Goal: Task Accomplishment & Management: Manage account settings

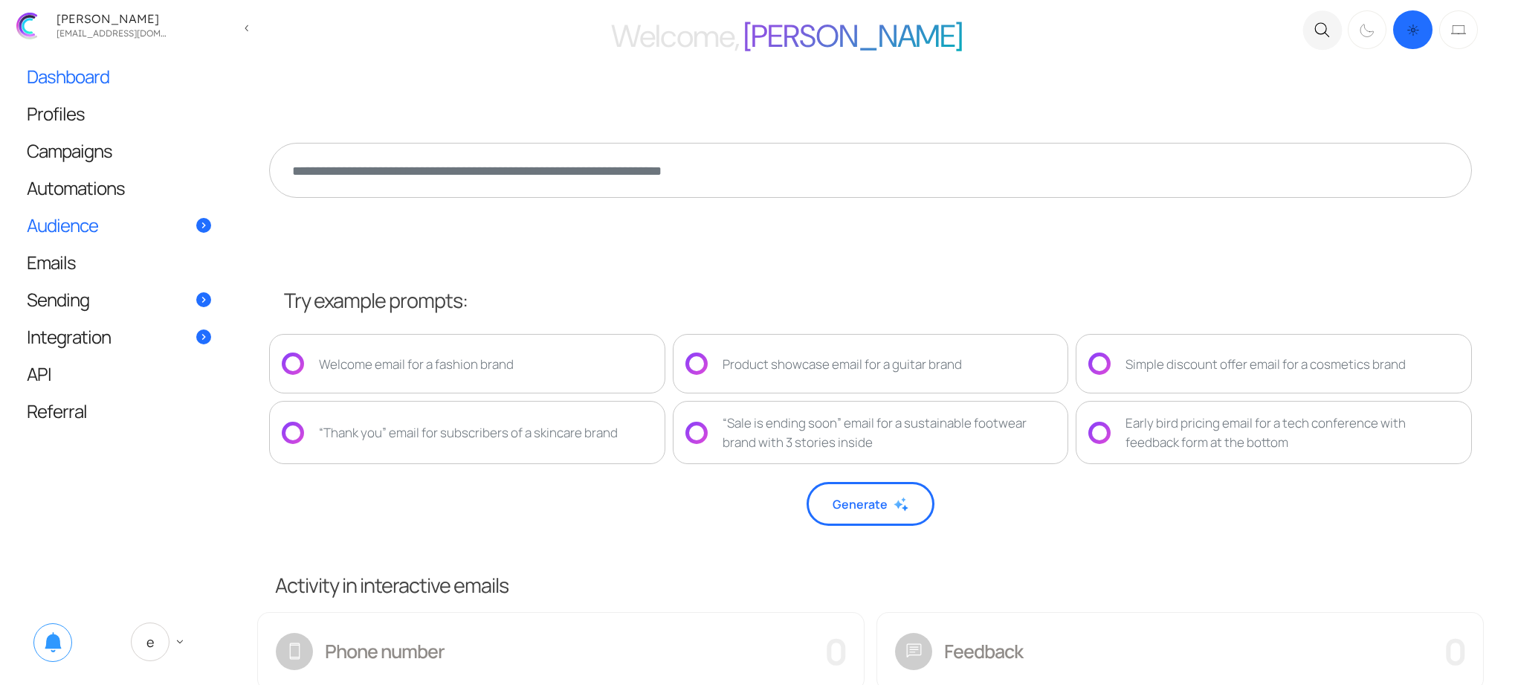
click at [104, 227] on link "Audience" at bounding box center [119, 225] width 214 height 36
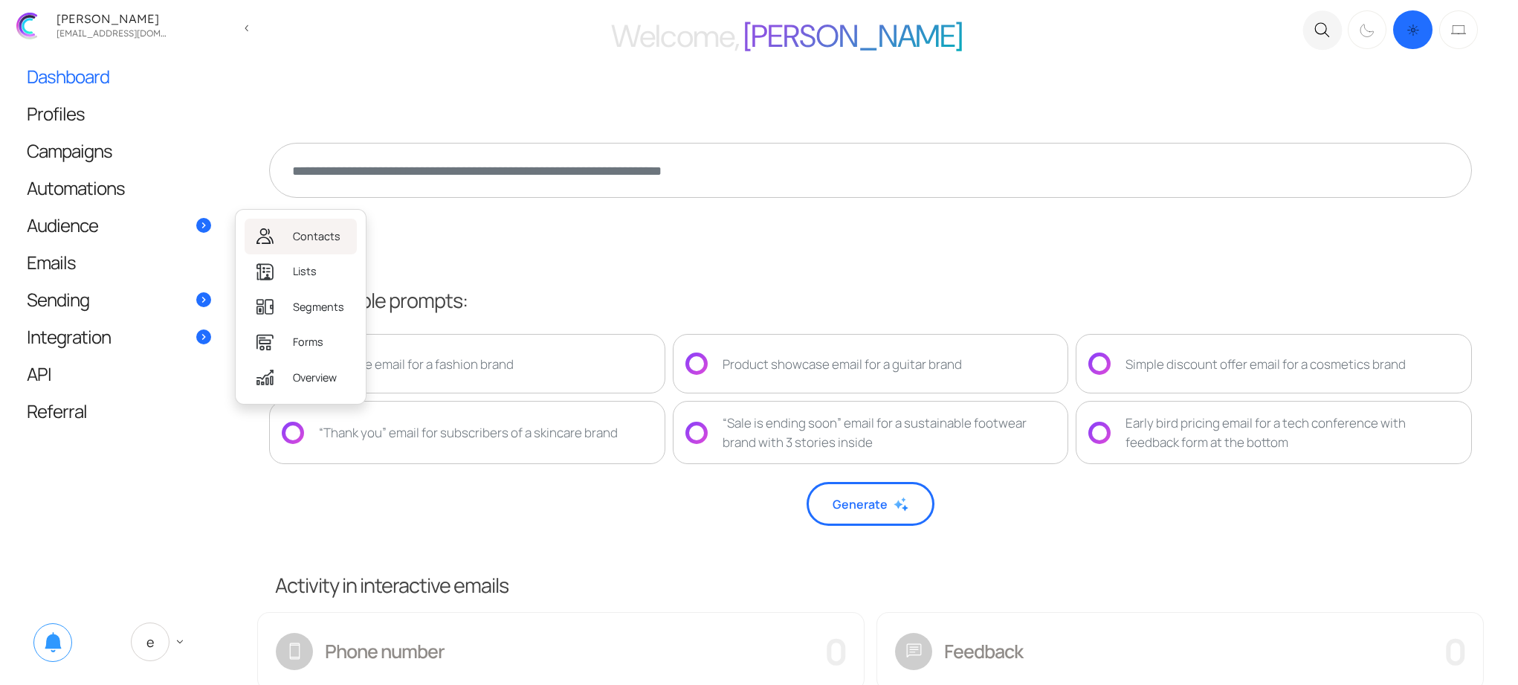
click at [285, 233] on link "Contacts" at bounding box center [301, 236] width 112 height 35
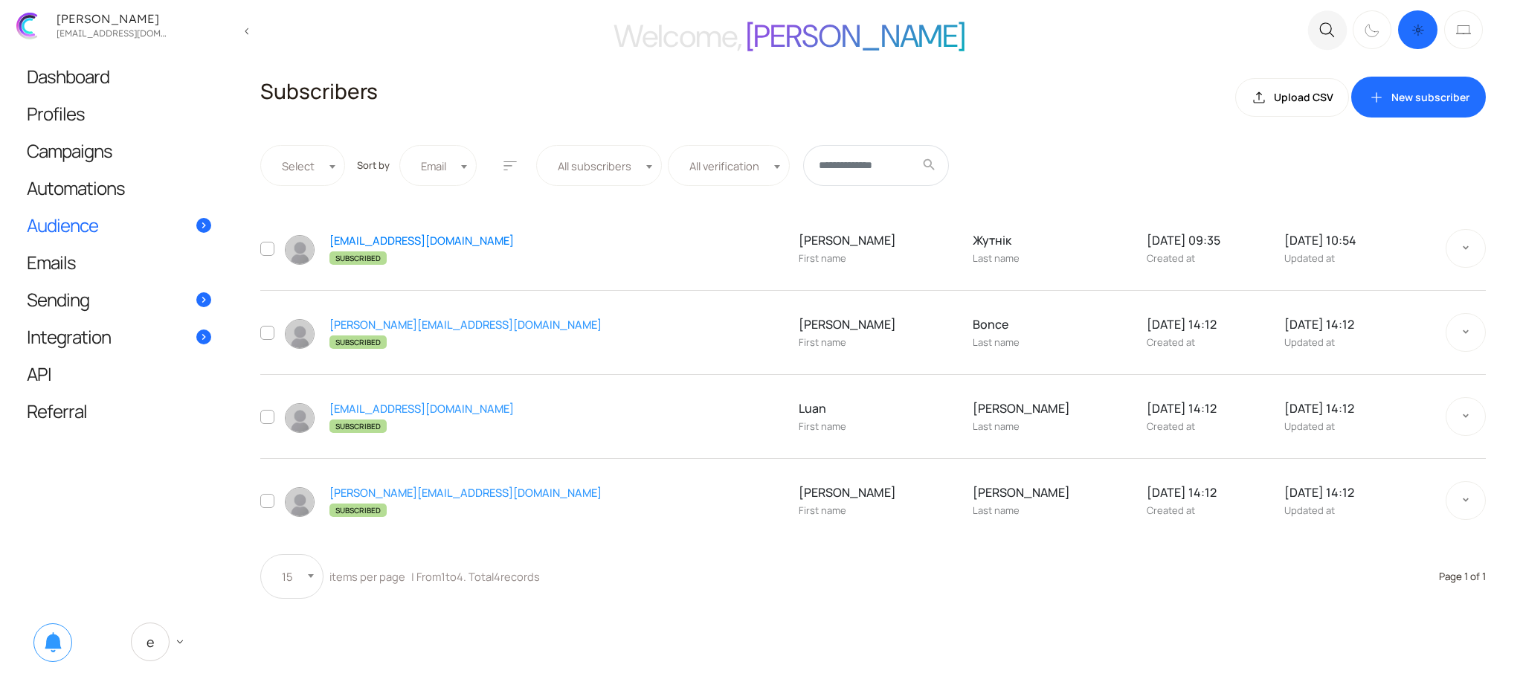
click at [405, 238] on link "[EMAIL_ADDRESS][DOMAIN_NAME]" at bounding box center [421, 240] width 184 height 15
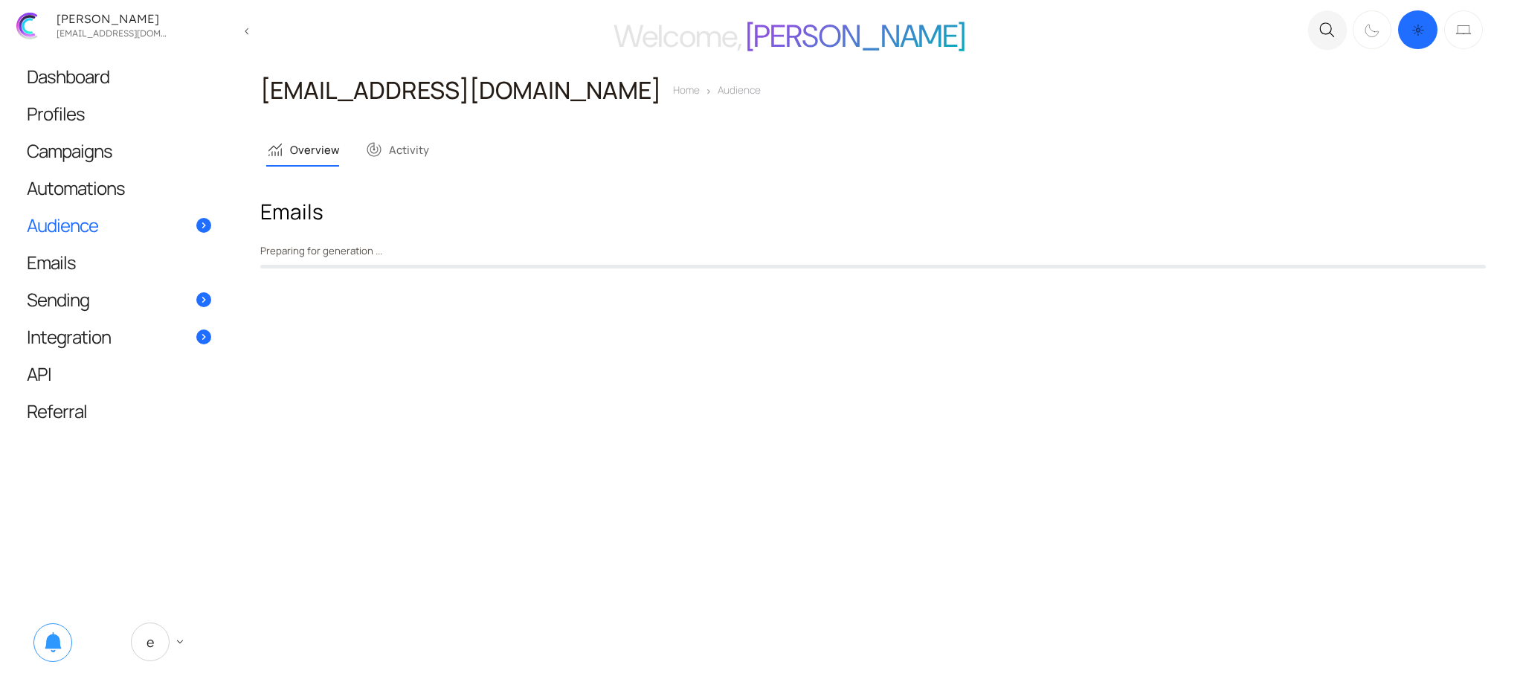
click at [938, 389] on main "Welcome, Eugene close .c{fill:none;stroke:#000000;stroke-linecap:round;stroke-l…" at bounding box center [761, 342] width 1523 height 685
click at [608, 432] on main "Welcome, Eugene close .c{fill:none;stroke:#000000;stroke-linecap:round;stroke-l…" at bounding box center [761, 342] width 1523 height 685
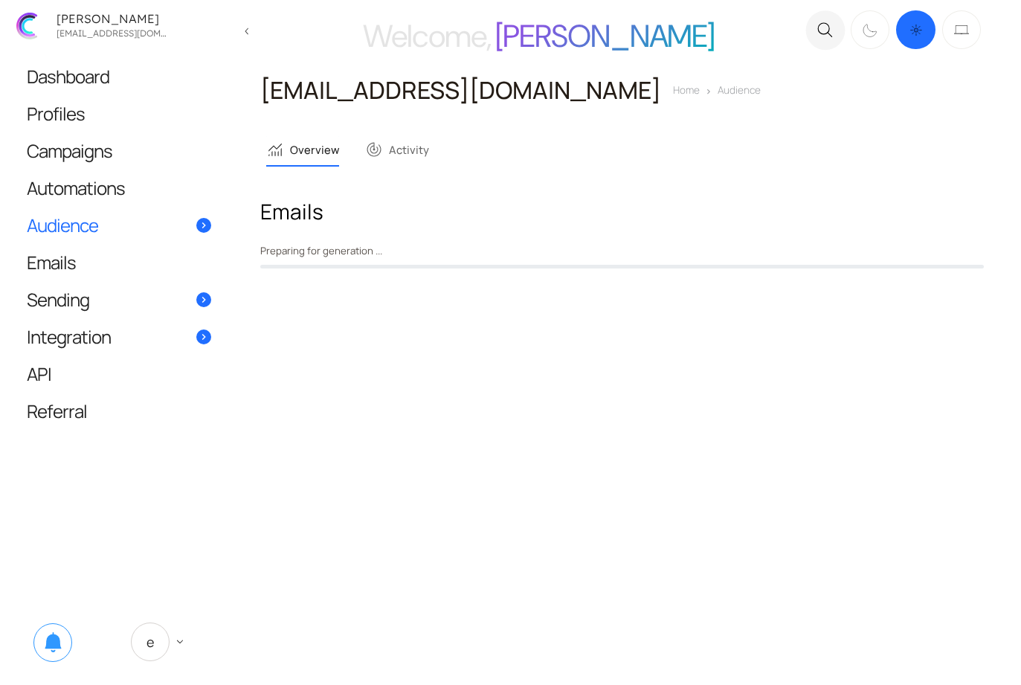
click at [917, 427] on main "Welcome, Eugene close .c{fill:none;stroke:#000000;stroke-linecap:round;stroke-l…" at bounding box center [510, 342] width 1021 height 685
click at [894, 357] on main "Welcome, Eugene close .c{fill:none;stroke:#000000;stroke-linecap:round;stroke-l…" at bounding box center [510, 342] width 1021 height 685
click at [613, 538] on main "Welcome, Eugene close .c{fill:none;stroke:#000000;stroke-linecap:round;stroke-l…" at bounding box center [510, 342] width 1021 height 685
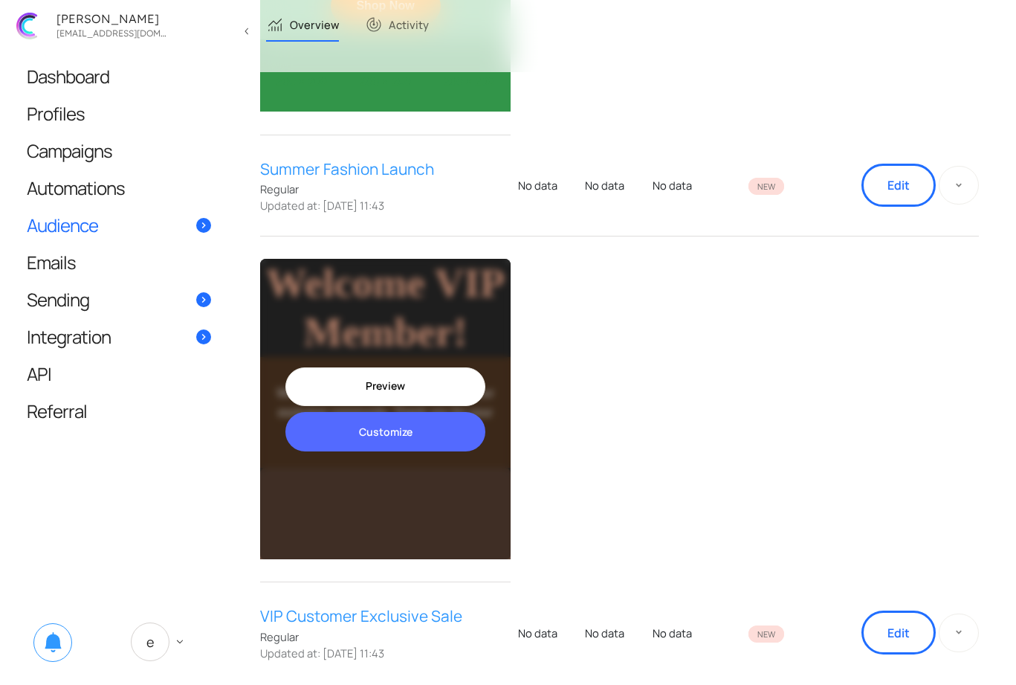
scroll to position [485, 0]
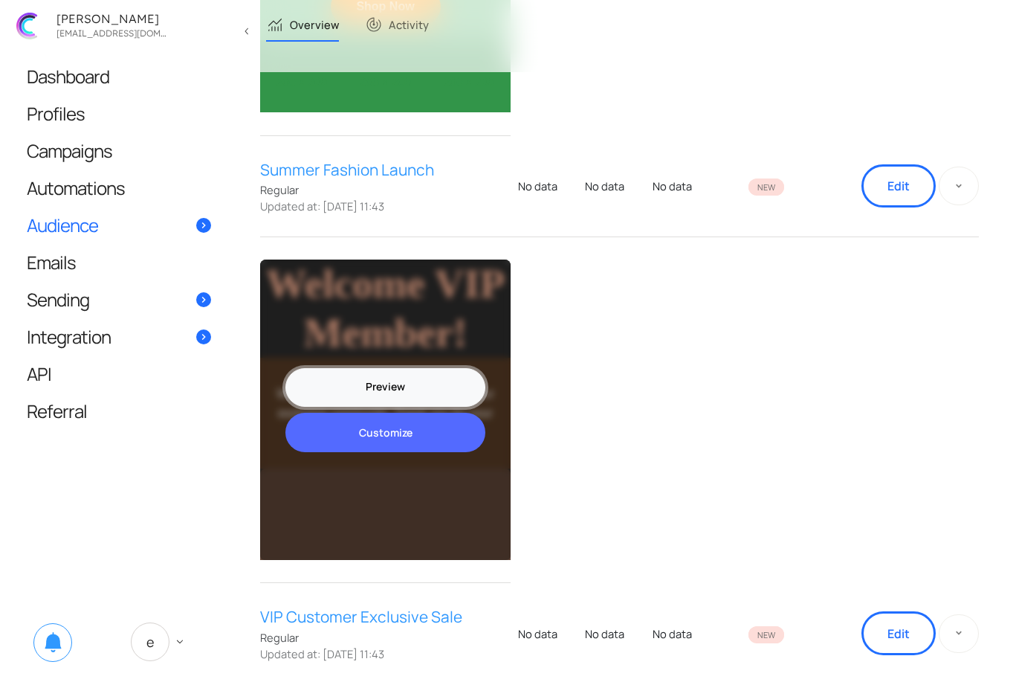
click at [387, 401] on link "Preview" at bounding box center [385, 387] width 201 height 39
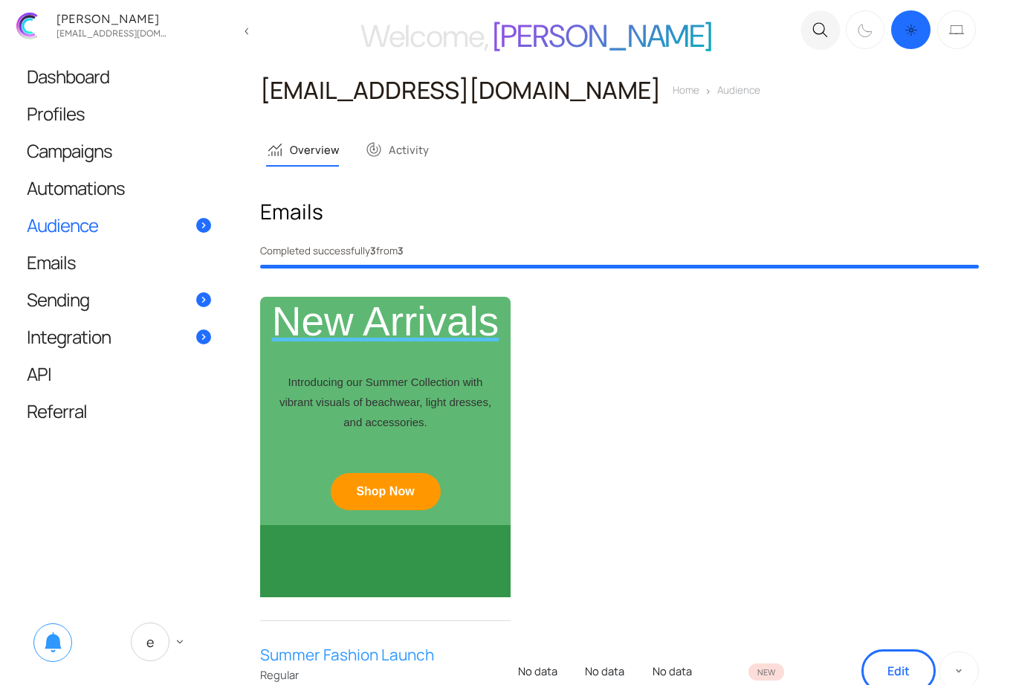
click at [320, 152] on link "monitoring Overview" at bounding box center [302, 149] width 73 height 31
click at [126, 226] on link "Audience" at bounding box center [119, 225] width 214 height 36
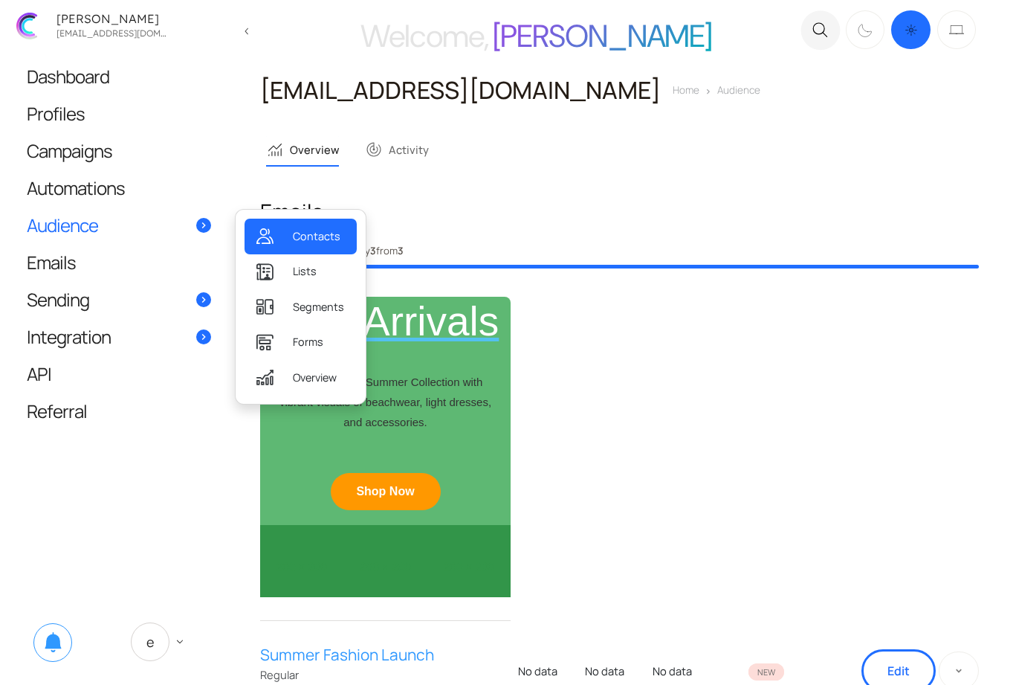
click at [314, 238] on span "Contacts" at bounding box center [317, 236] width 48 height 16
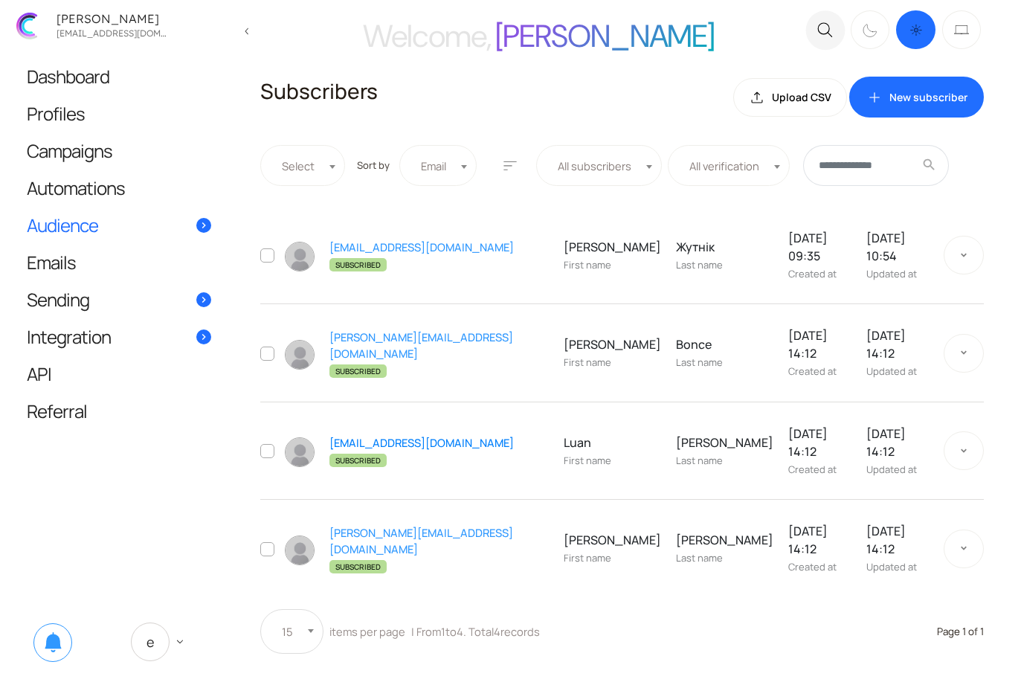
click at [346, 435] on link "luan@domain.com" at bounding box center [421, 442] width 184 height 15
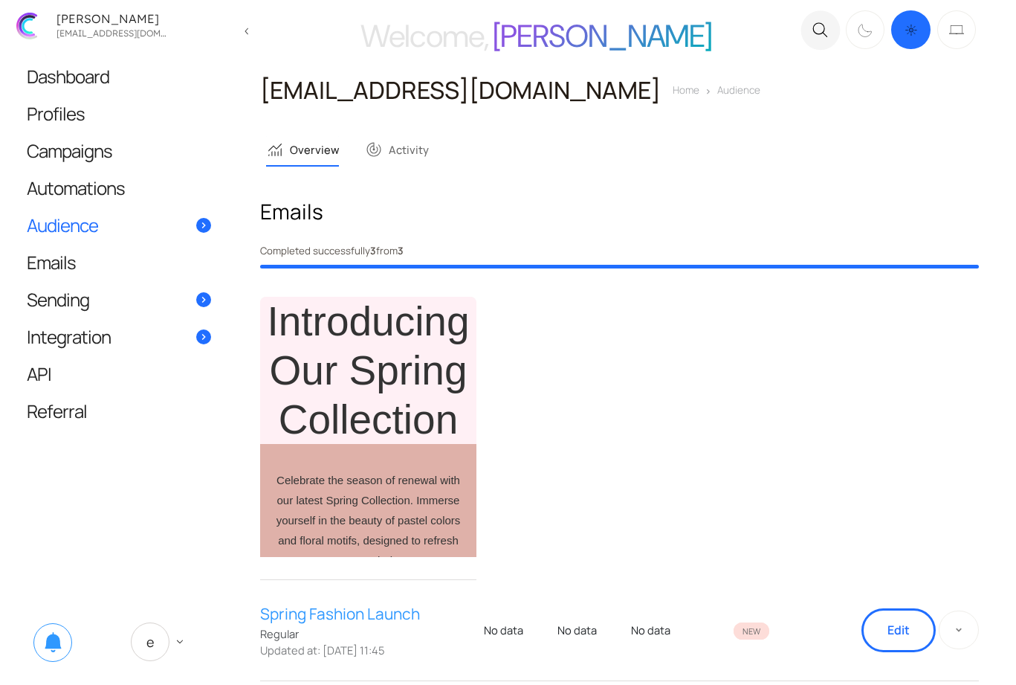
click at [304, 164] on link "monitoring Overview" at bounding box center [302, 149] width 73 height 31
click at [109, 225] on link "Audience" at bounding box center [119, 225] width 214 height 36
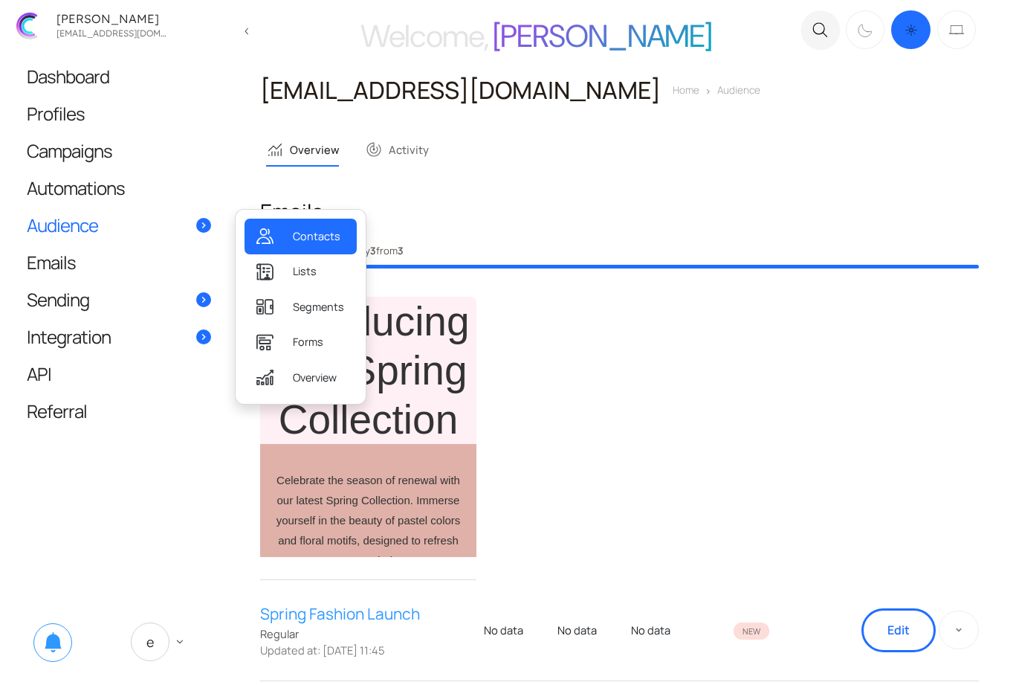
click at [332, 236] on span "Contacts" at bounding box center [317, 236] width 48 height 16
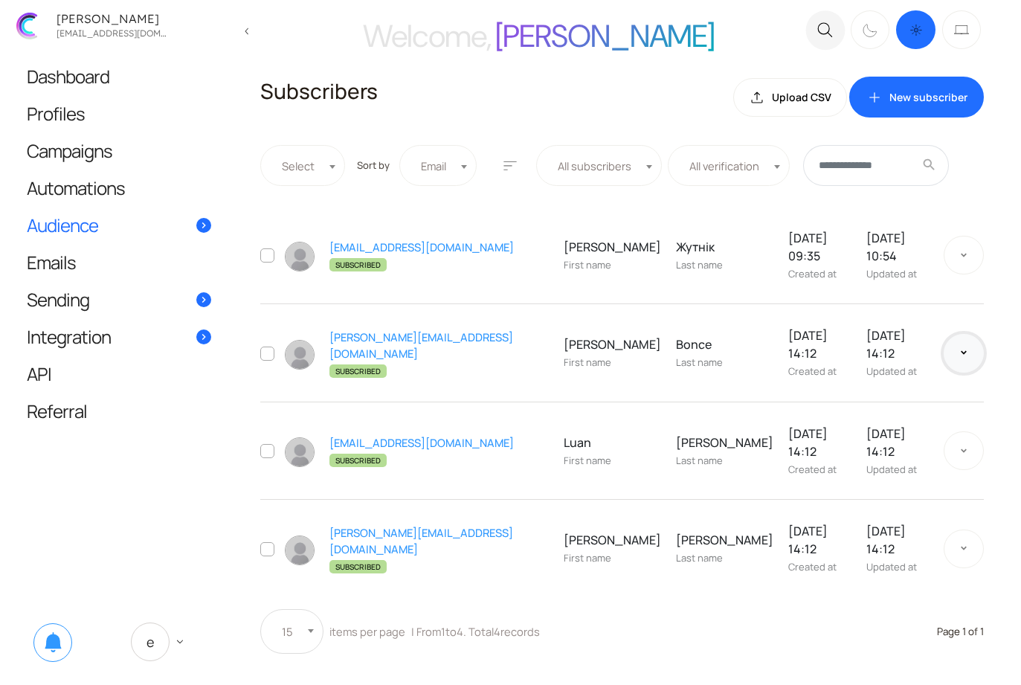
click at [966, 338] on button at bounding box center [963, 353] width 40 height 39
click at [919, 449] on link "delete_outline Delete" at bounding box center [925, 465] width 100 height 33
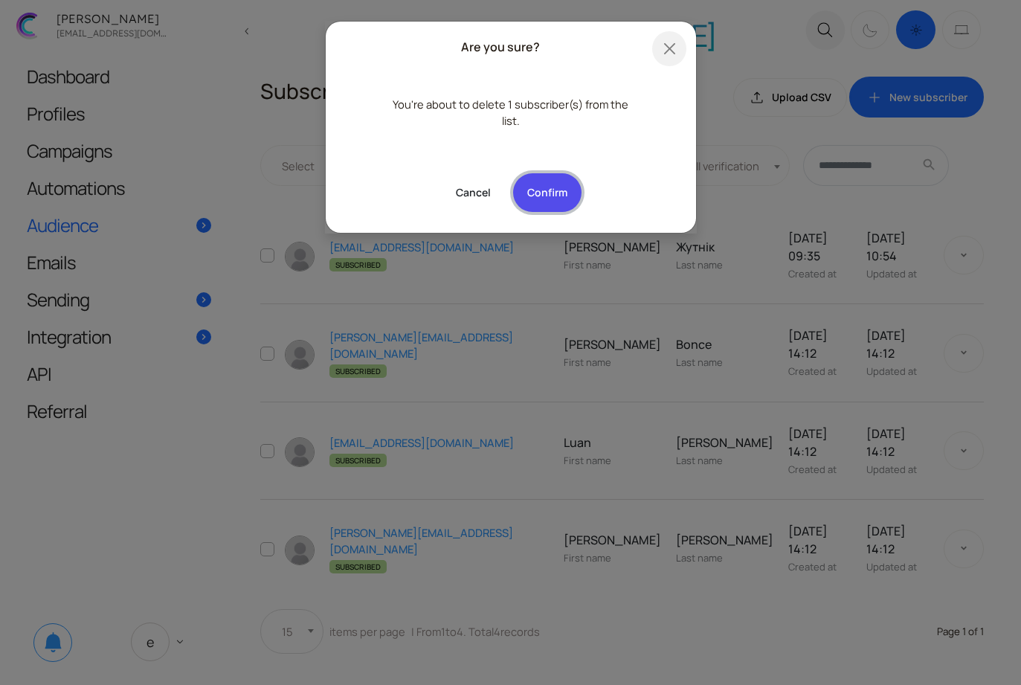
click at [571, 187] on button "Confirm" at bounding box center [547, 192] width 68 height 39
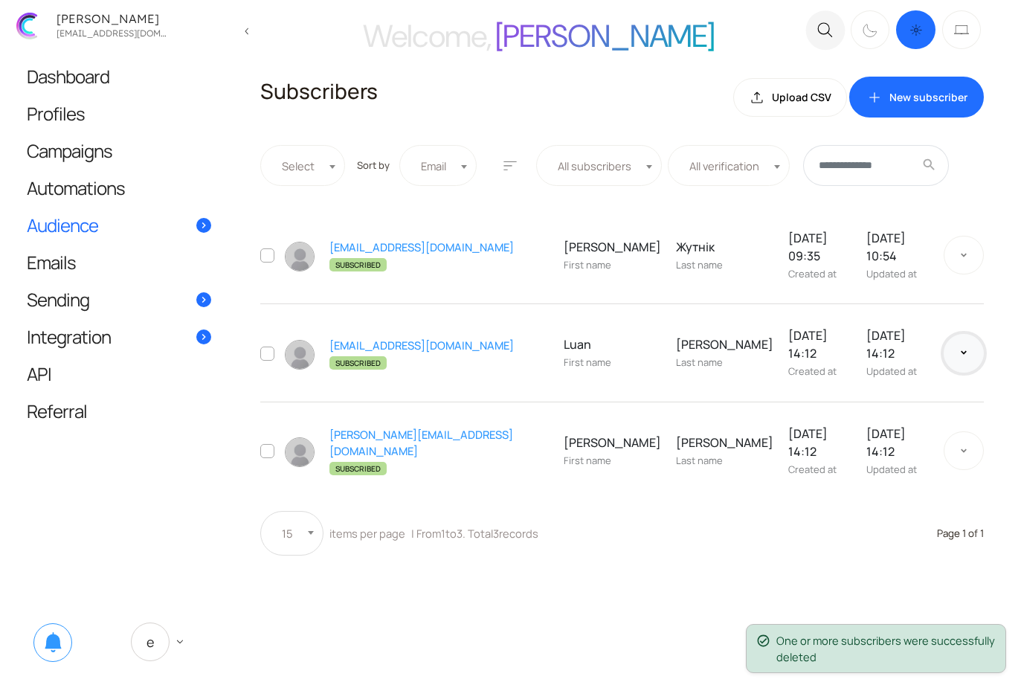
click at [969, 334] on button at bounding box center [963, 353] width 40 height 39
click at [911, 449] on link "delete_outline Delete" at bounding box center [925, 465] width 100 height 33
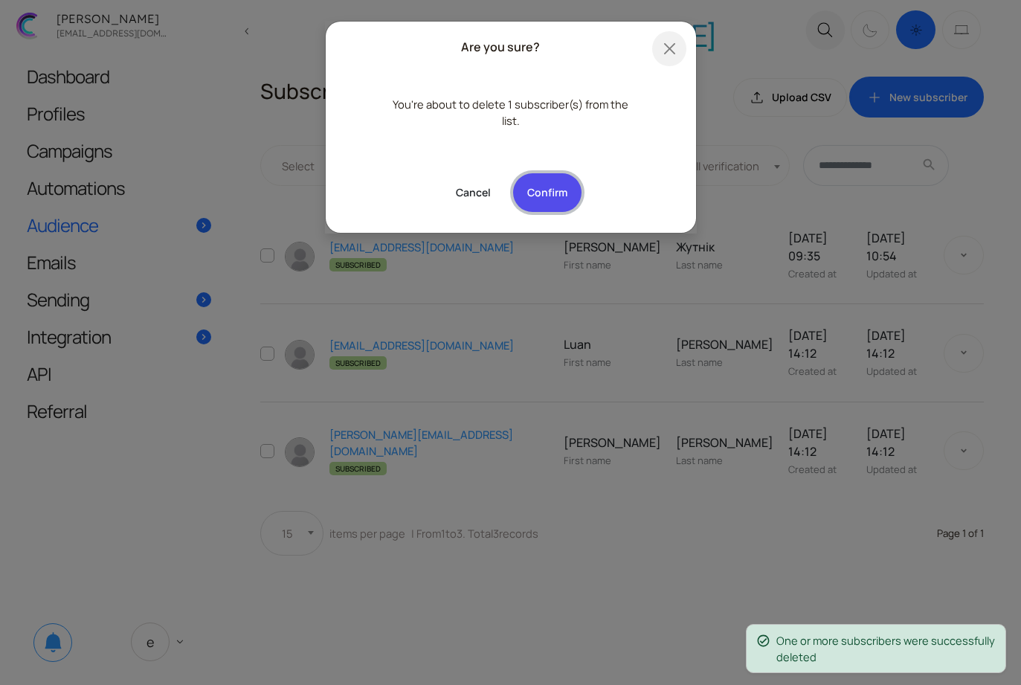
click at [566, 192] on button "Confirm" at bounding box center [547, 192] width 68 height 39
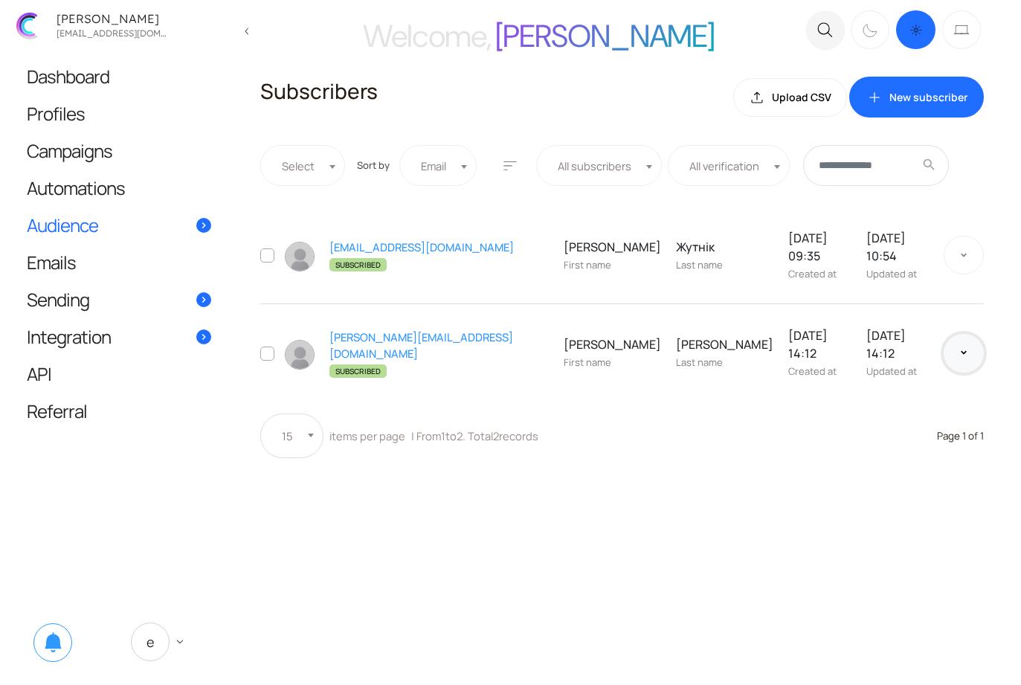
click at [970, 334] on button at bounding box center [963, 353] width 40 height 39
click at [920, 449] on link "delete_outline Delete" at bounding box center [925, 465] width 100 height 33
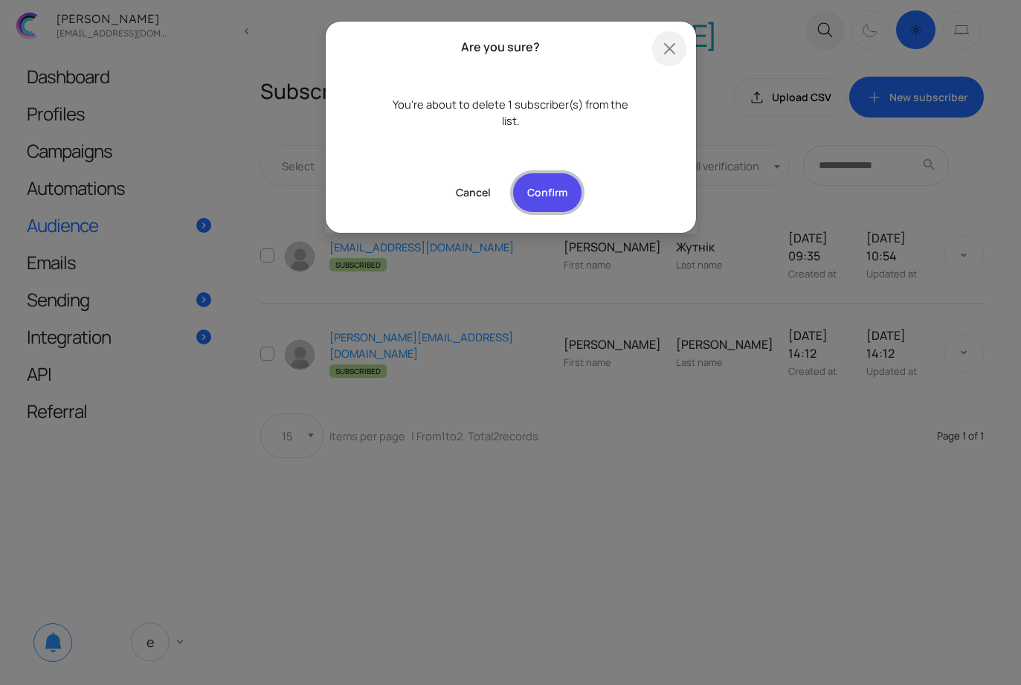
click at [558, 193] on button "Confirm" at bounding box center [547, 192] width 68 height 39
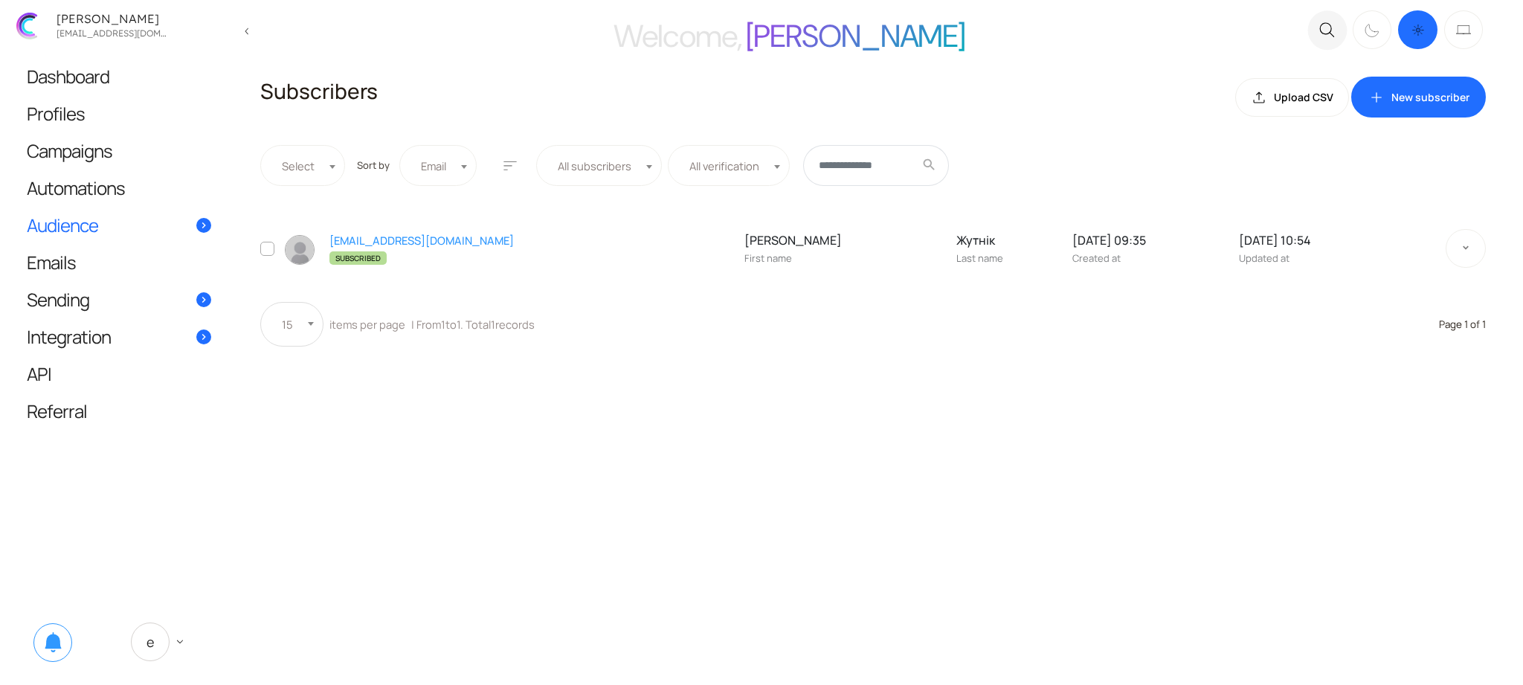
click at [1020, 86] on div "Subscribers file_upload Upload CSV add New subscriber" at bounding box center [872, 98] width 1225 height 42
click at [1423, 109] on link "add New subscriber" at bounding box center [1418, 98] width 135 height 42
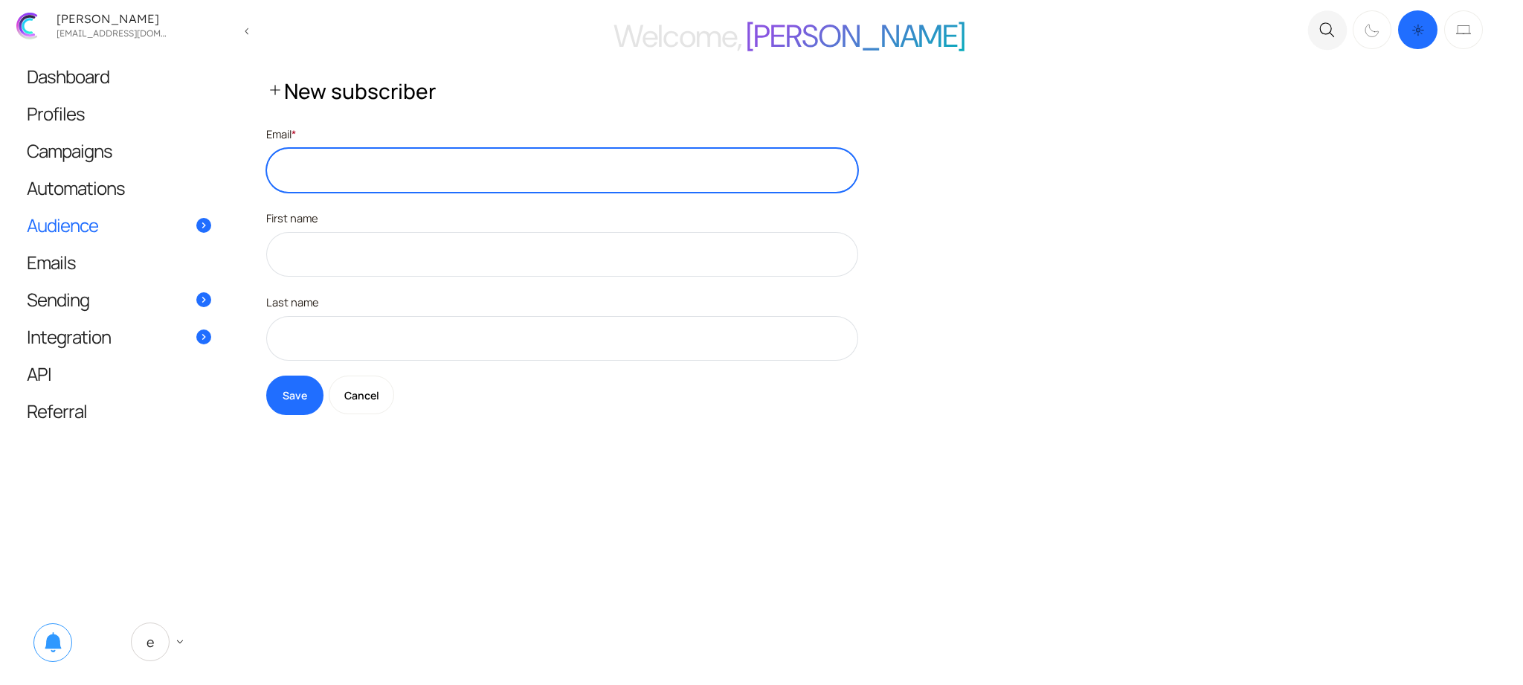
click at [431, 166] on input "text" at bounding box center [562, 170] width 592 height 45
type input "**********"
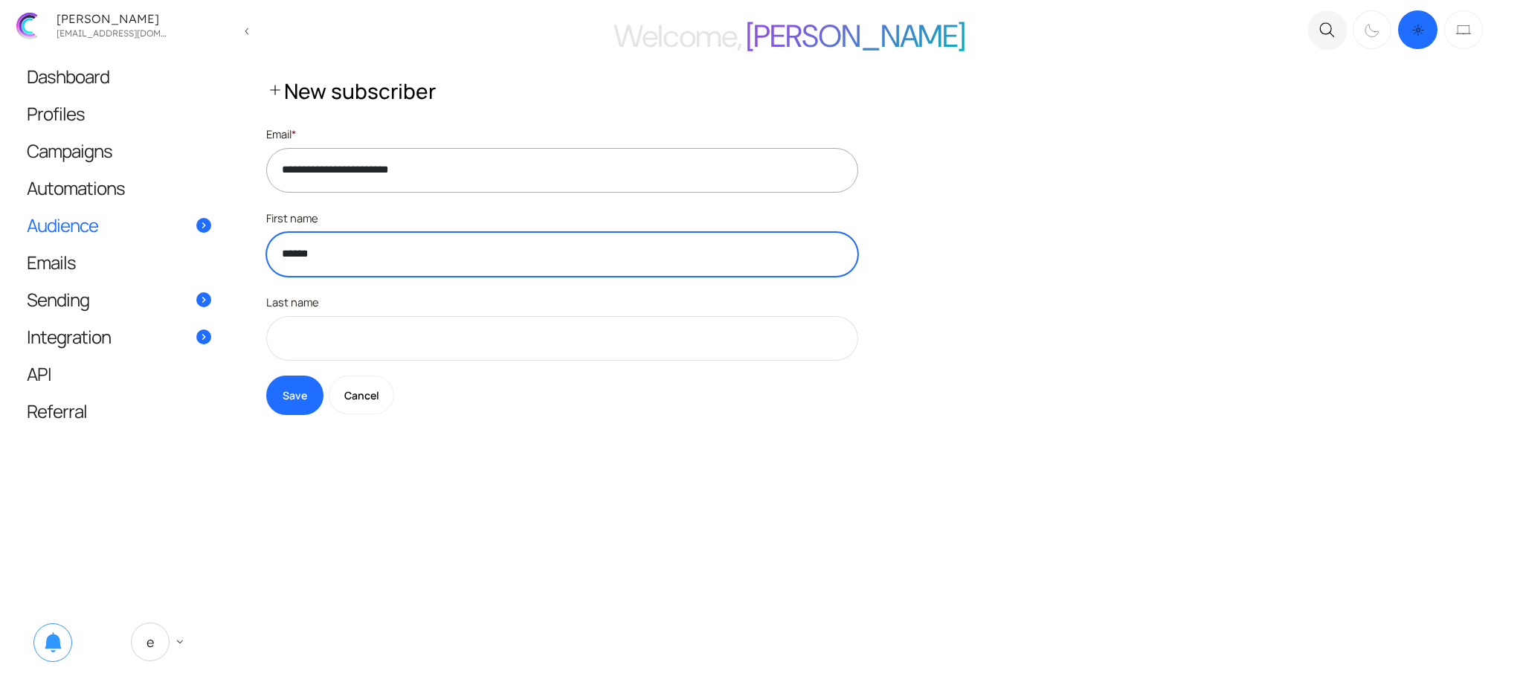
type input "******"
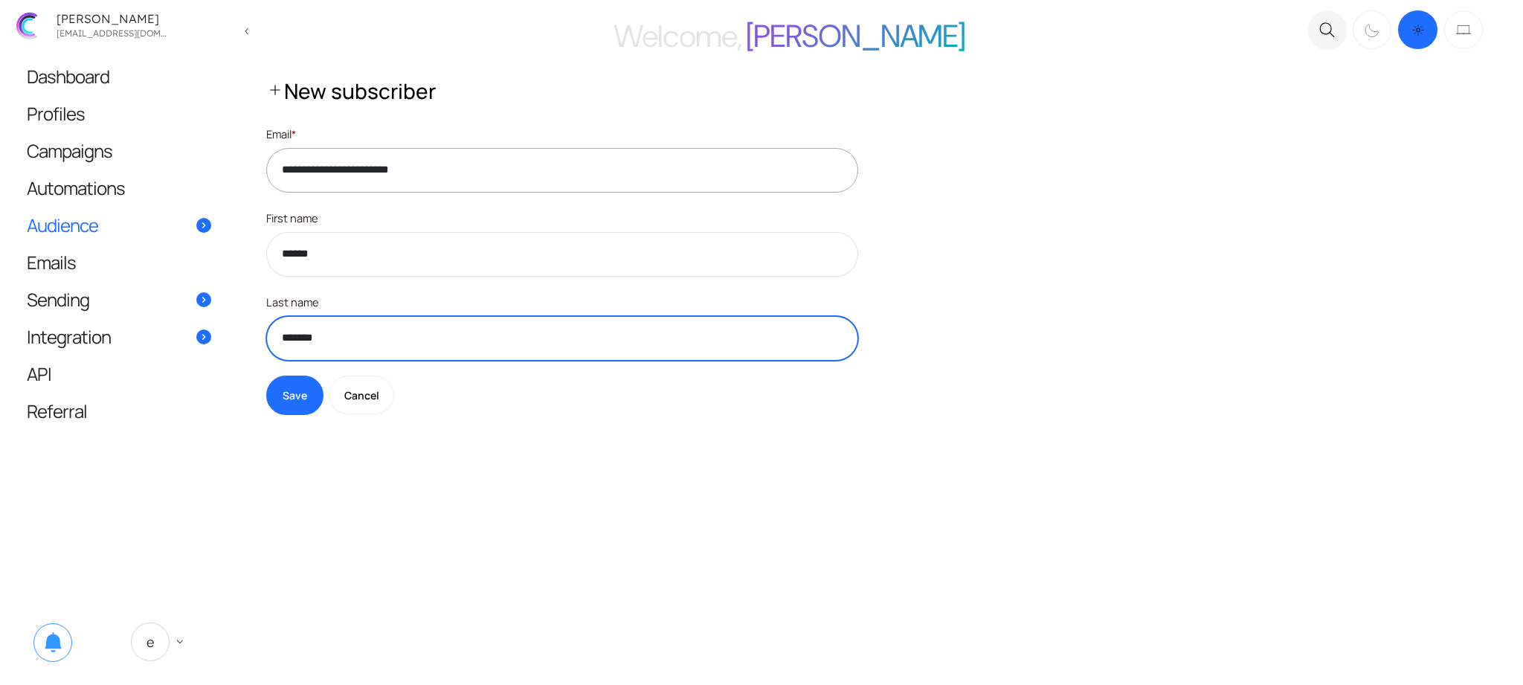
type input "*******"
click at [266, 375] on button "Save" at bounding box center [294, 394] width 57 height 39
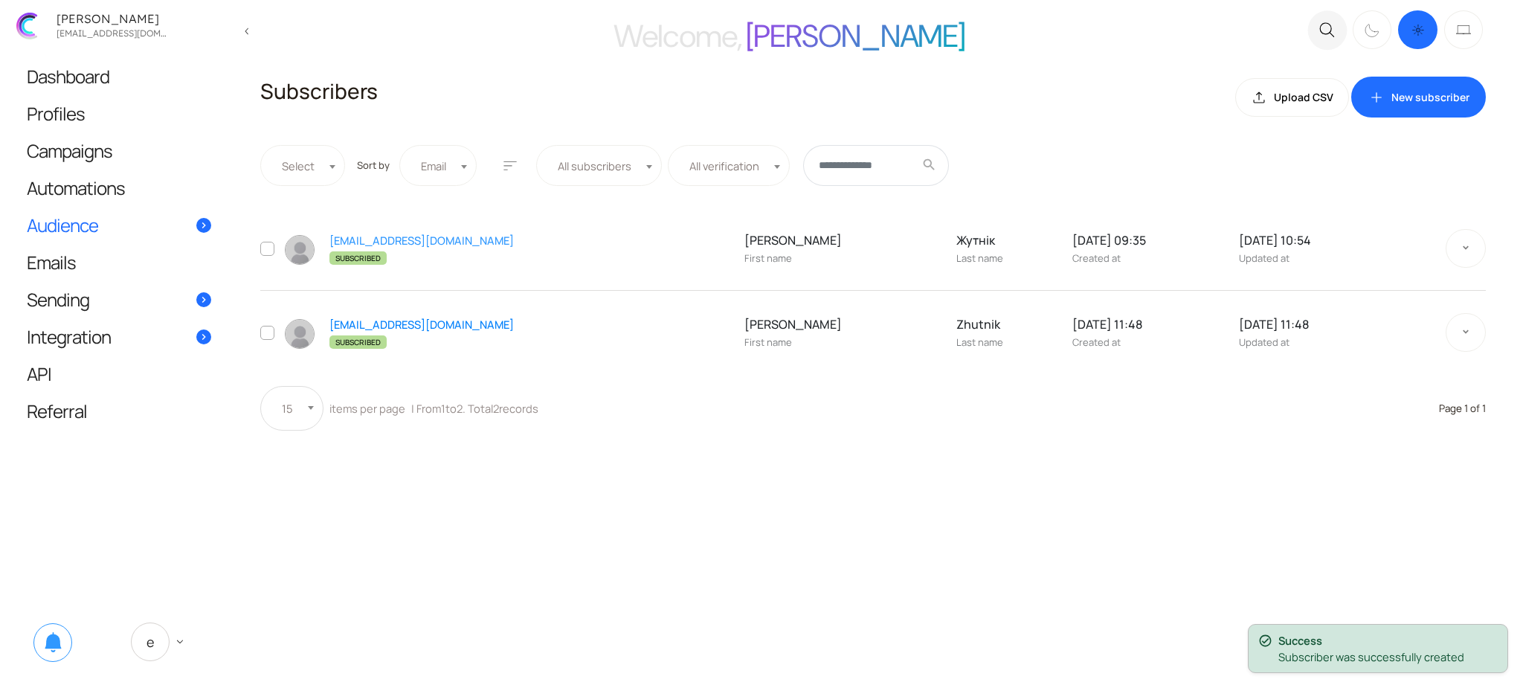
click at [366, 323] on link "[EMAIL_ADDRESS][DOMAIN_NAME]" at bounding box center [421, 324] width 184 height 15
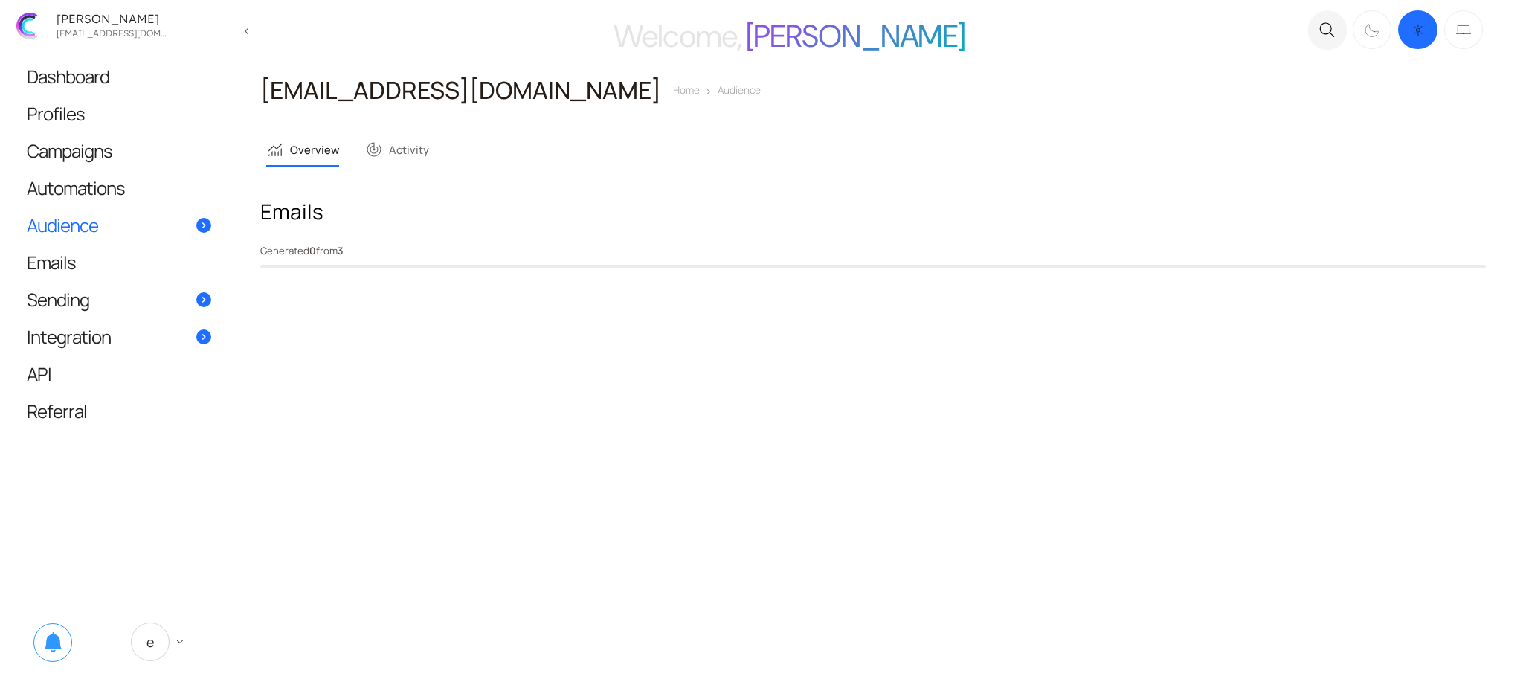
click at [577, 149] on ul "monitoring Overview track_changes Activity" at bounding box center [872, 149] width 1213 height 30
